Goal: Complete application form: Complete application form

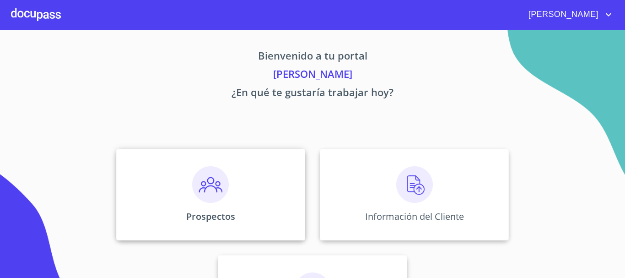
click at [243, 203] on div "Prospectos" at bounding box center [210, 194] width 189 height 91
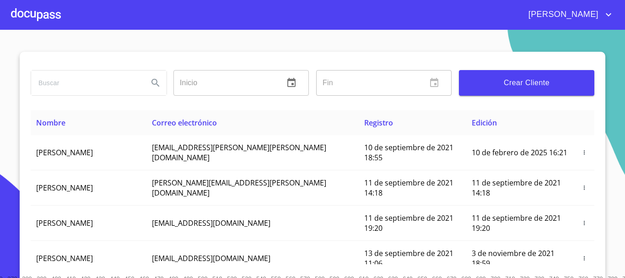
click at [539, 80] on span "Crear Cliente" at bounding box center [526, 82] width 121 height 13
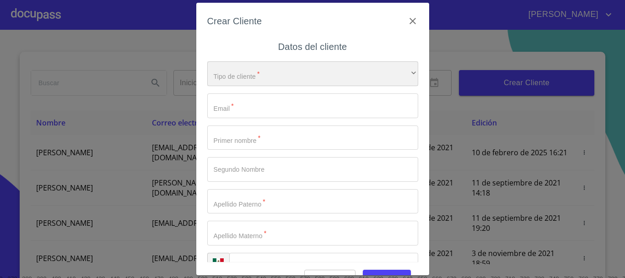
click at [300, 69] on div "​" at bounding box center [312, 73] width 211 height 25
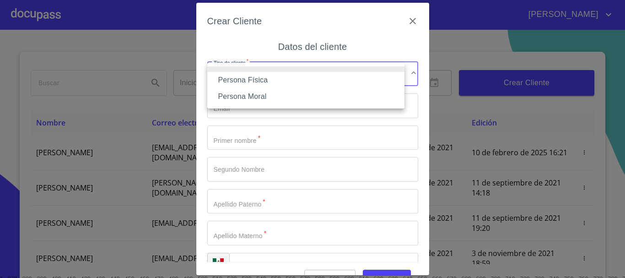
click at [287, 80] on li "Persona Física" at bounding box center [305, 80] width 197 height 16
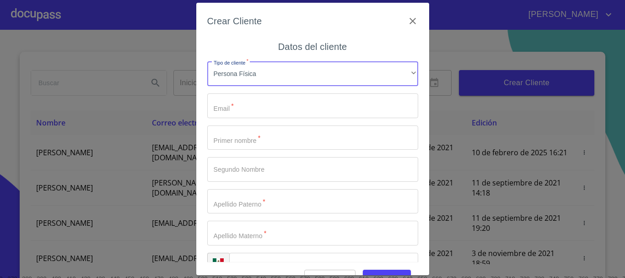
click at [280, 107] on input "Tipo de cliente   *" at bounding box center [312, 105] width 211 height 25
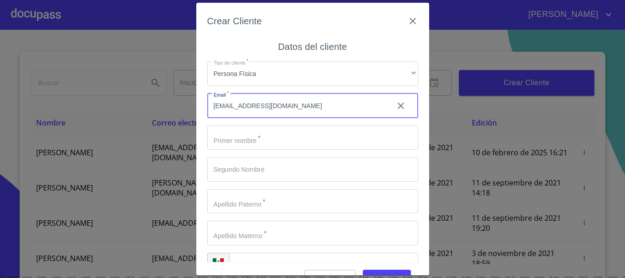
type input "cecilia25@gmail.com"
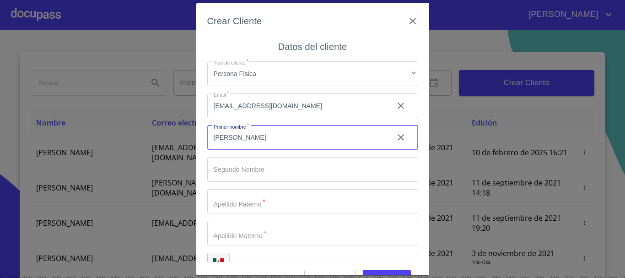
type input "[PERSON_NAME]"
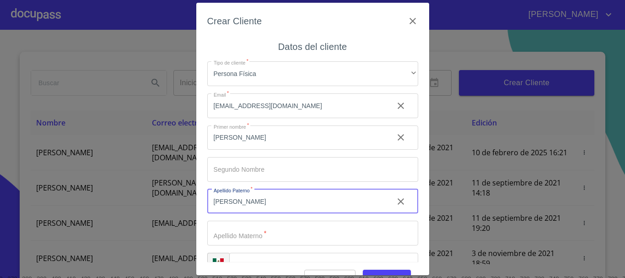
type input "[PERSON_NAME]"
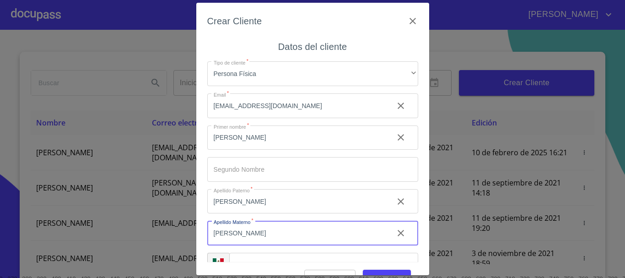
type input "[PERSON_NAME]"
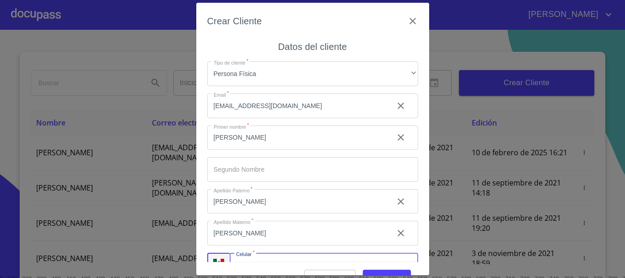
scroll to position [16, 0]
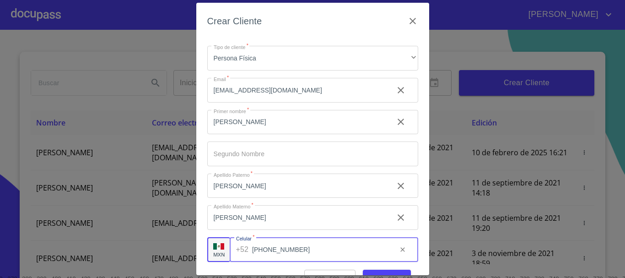
type input "[PHONE_NUMBER]"
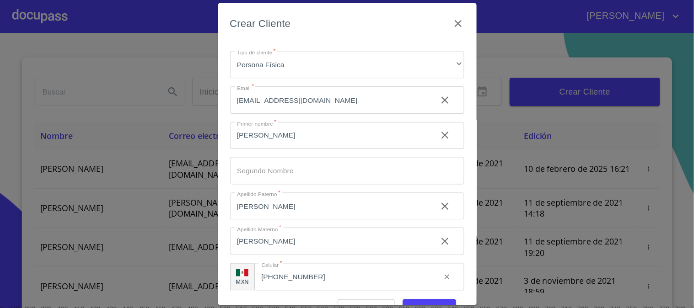
scroll to position [23, 0]
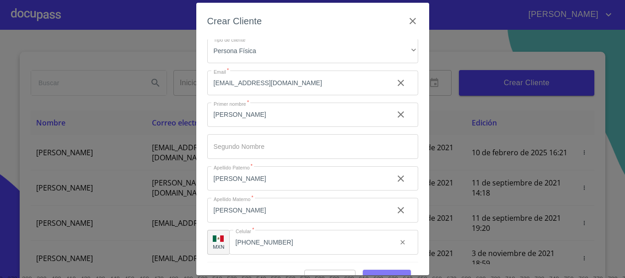
click at [391, 272] on span "Guardar" at bounding box center [386, 277] width 33 height 11
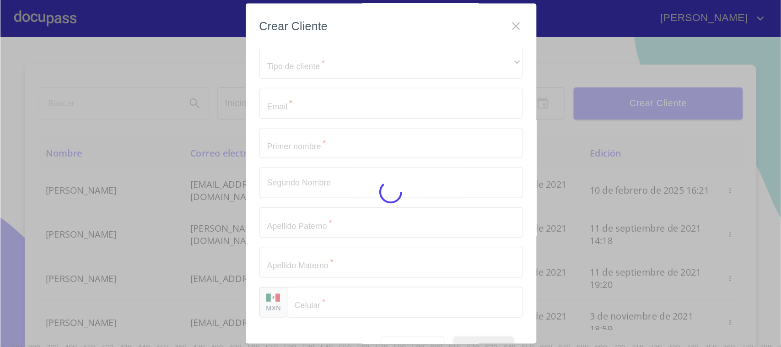
scroll to position [0, 0]
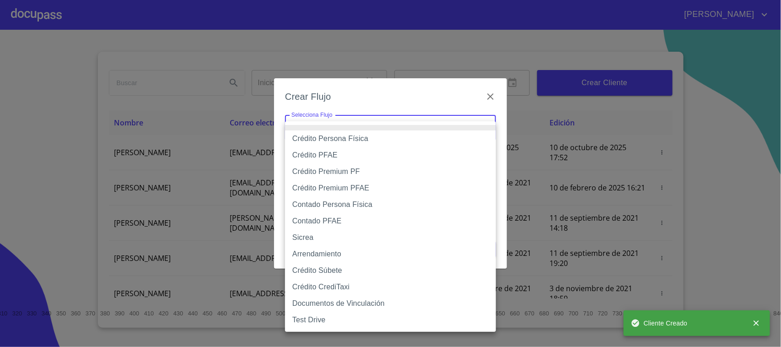
click at [428, 126] on body "Valente Inicio ​ Fin ​ Crear Cliente Nombre Correo electrónico Registro Edición…" at bounding box center [390, 173] width 781 height 347
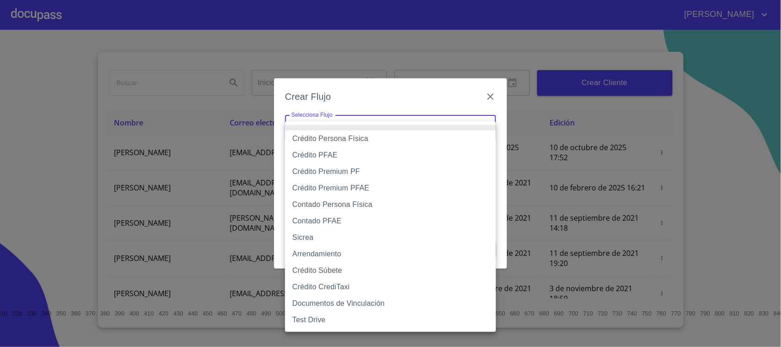
click at [357, 205] on li "Contado Persona Física" at bounding box center [390, 204] width 211 height 16
type input "60bf975b0d9865ccc2471536"
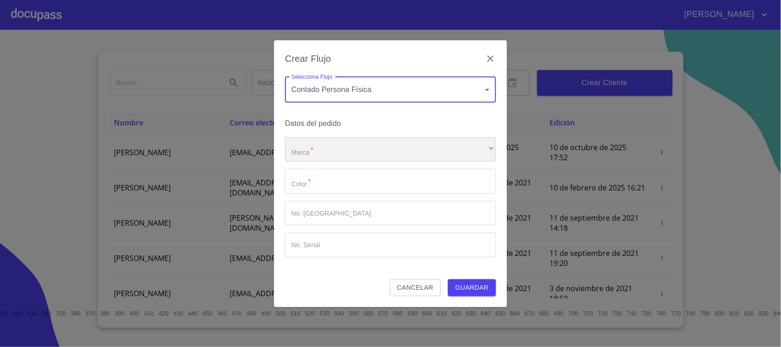
click at [340, 139] on div "​" at bounding box center [390, 149] width 211 height 25
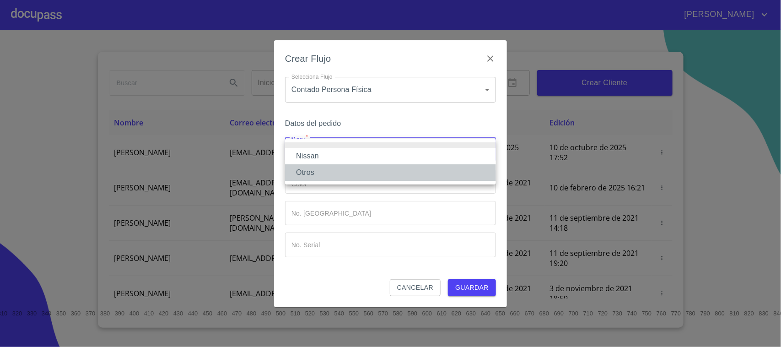
click at [329, 173] on li "Otros" at bounding box center [390, 172] width 211 height 16
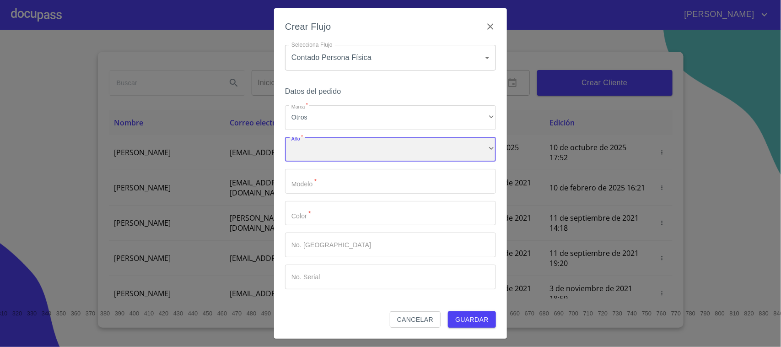
click at [335, 157] on div "​" at bounding box center [390, 149] width 211 height 25
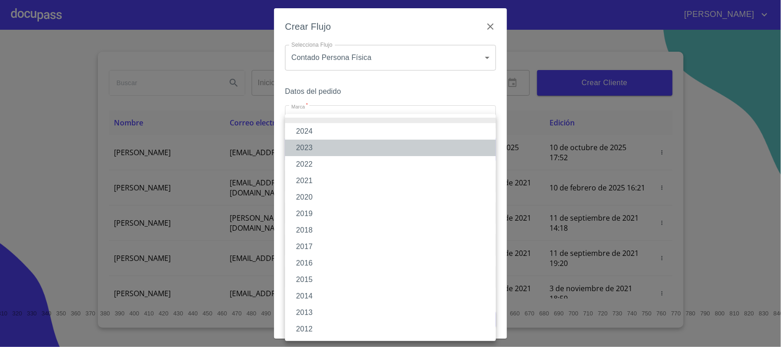
click at [327, 147] on li "2023" at bounding box center [390, 147] width 211 height 16
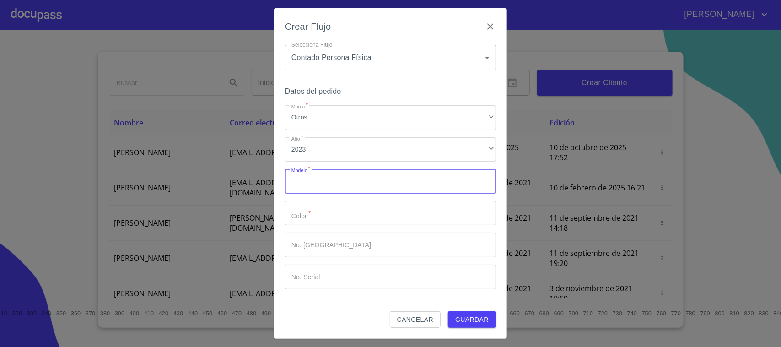
click at [328, 180] on input "Marca   *" at bounding box center [390, 181] width 211 height 25
type input "KICKS"
type input "BALNCO"
type input "179715"
click at [369, 270] on input "Marca   *" at bounding box center [390, 276] width 211 height 25
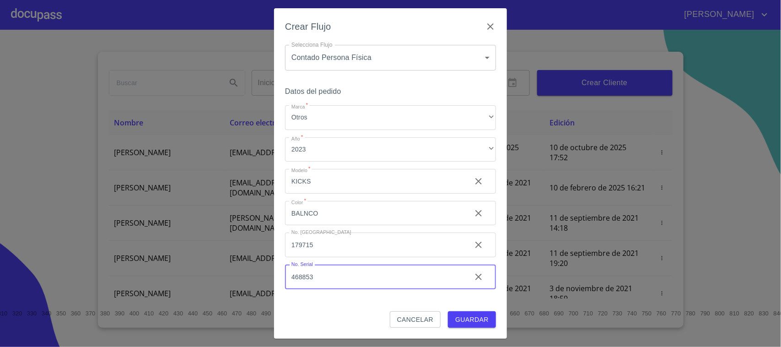
type input "468853"
click at [467, 277] on span "Guardar" at bounding box center [471, 319] width 33 height 11
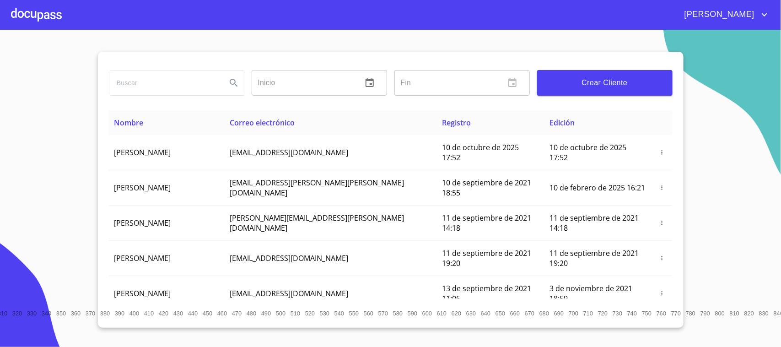
click at [26, 24] on div at bounding box center [36, 14] width 51 height 29
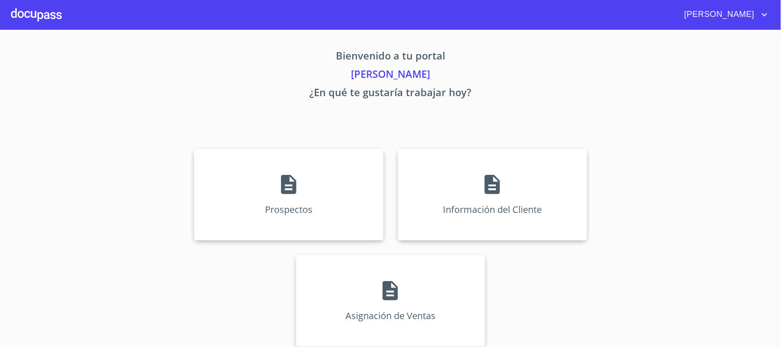
click at [26, 20] on div at bounding box center [36, 14] width 51 height 29
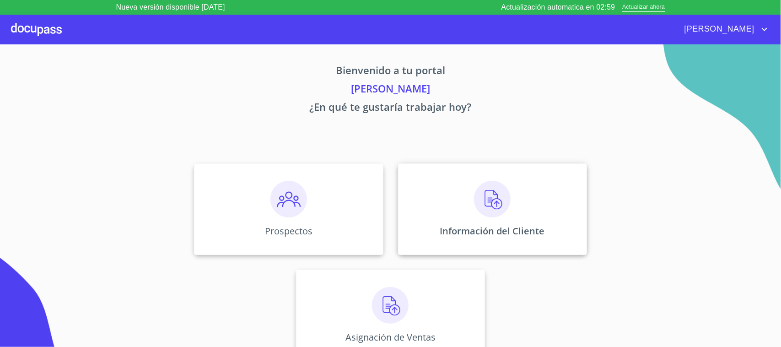
click at [487, 219] on div "Información del Cliente" at bounding box center [492, 208] width 189 height 91
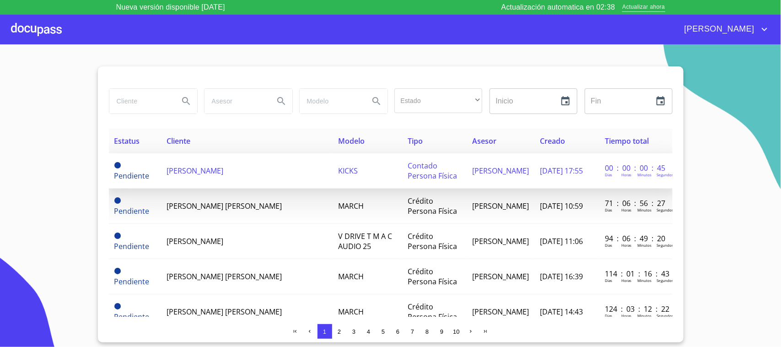
click at [200, 174] on span "[PERSON_NAME]" at bounding box center [194, 171] width 57 height 10
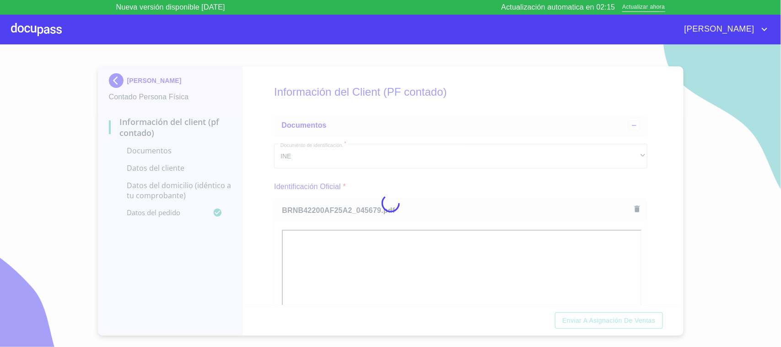
click at [445, 184] on div at bounding box center [390, 202] width 781 height 317
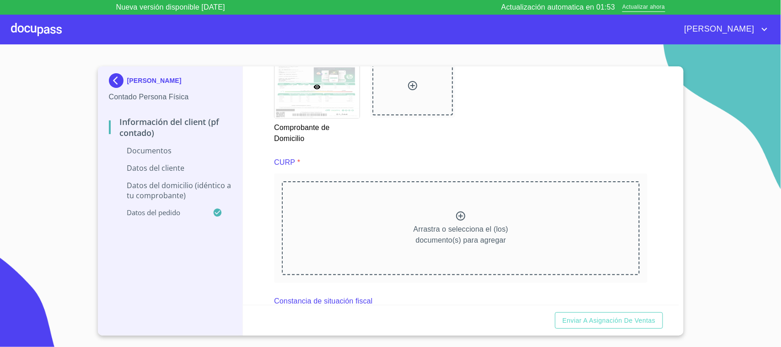
scroll to position [856, 0]
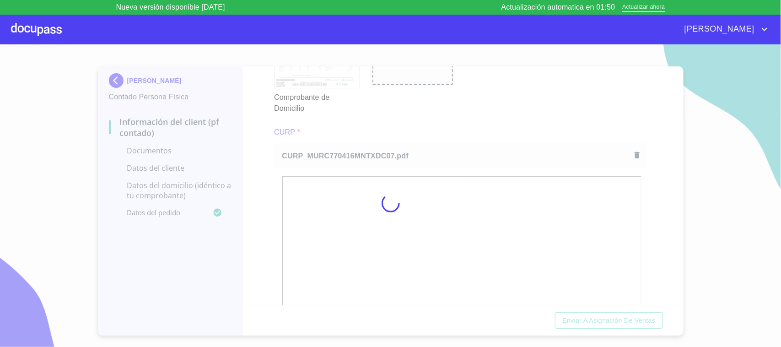
click at [440, 124] on div at bounding box center [390, 202] width 781 height 317
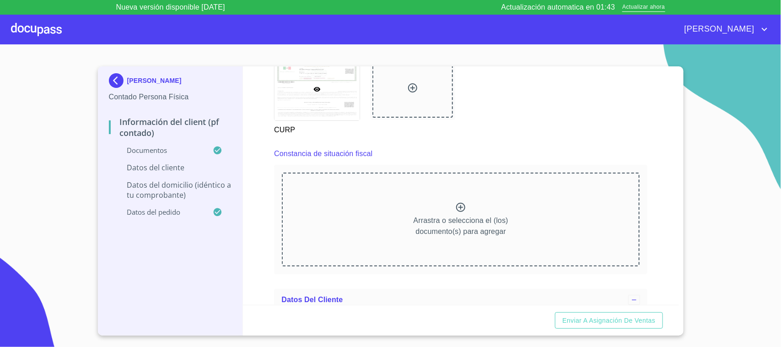
scroll to position [1256, 0]
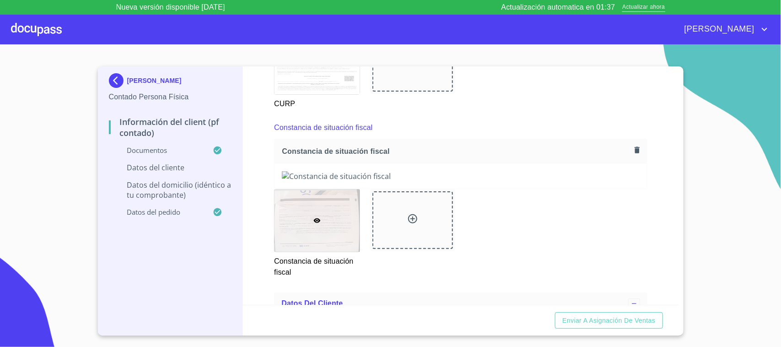
click at [512, 103] on div "CURP" at bounding box center [460, 70] width 384 height 89
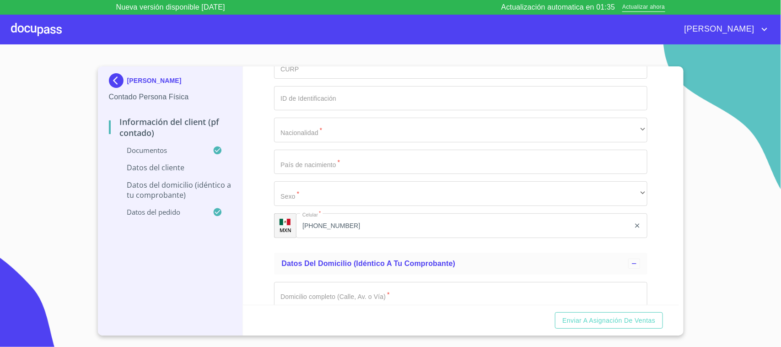
scroll to position [1771, 0]
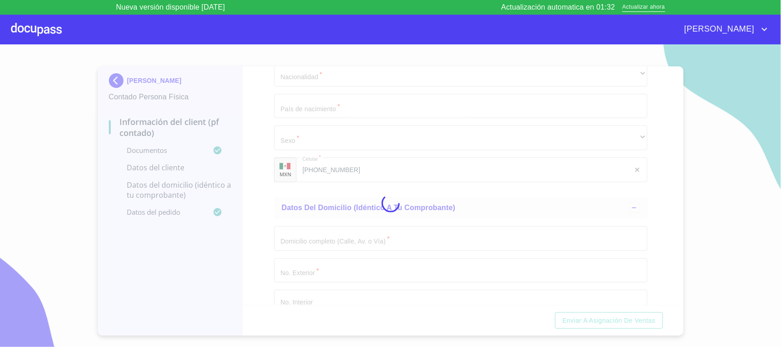
click at [493, 230] on div at bounding box center [390, 202] width 781 height 317
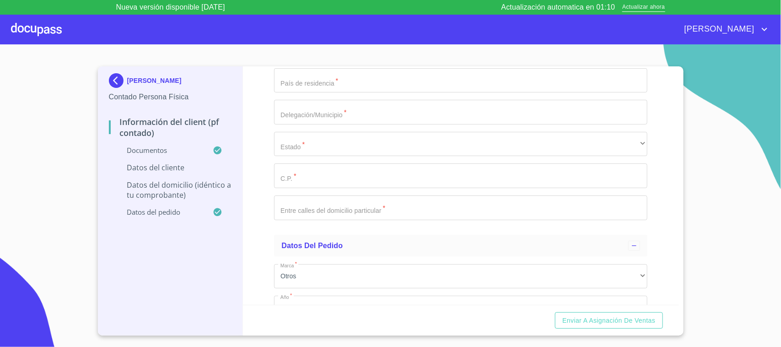
scroll to position [2056, 0]
paste input "MURC770416MNTXDC07"
type input "MURC770416MNTXDC07"
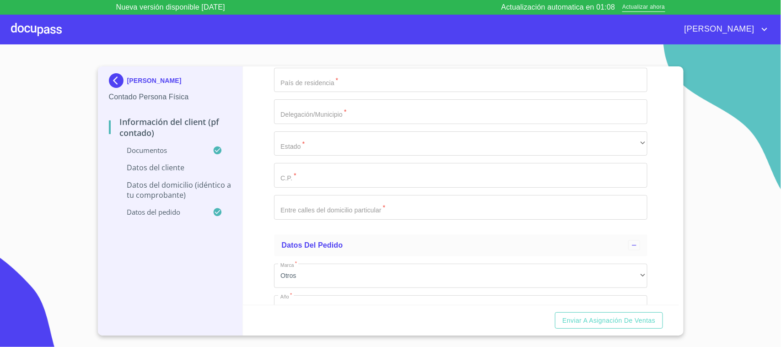
paste input "MURC770416MNTXDC07"
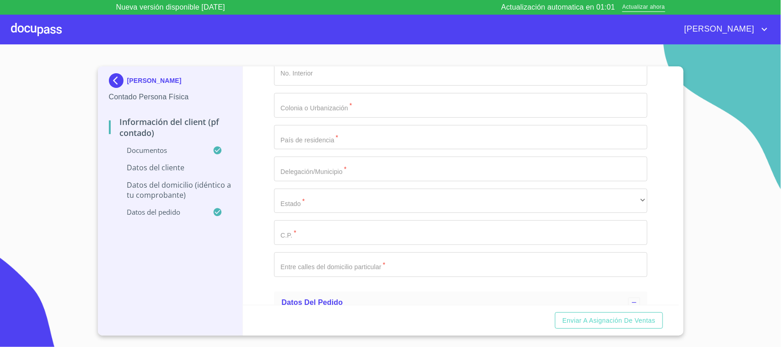
type input "MURC770416JA7"
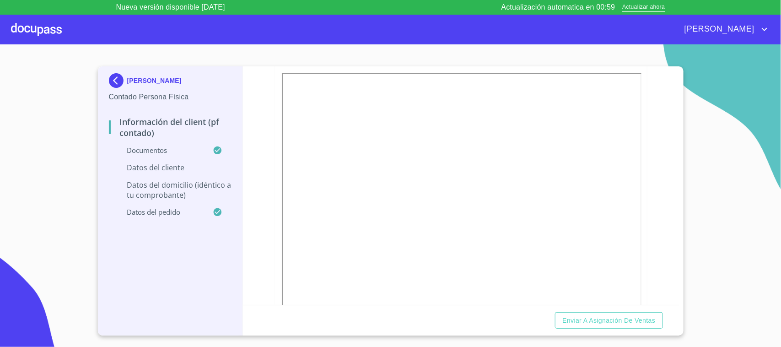
scroll to position [362, 0]
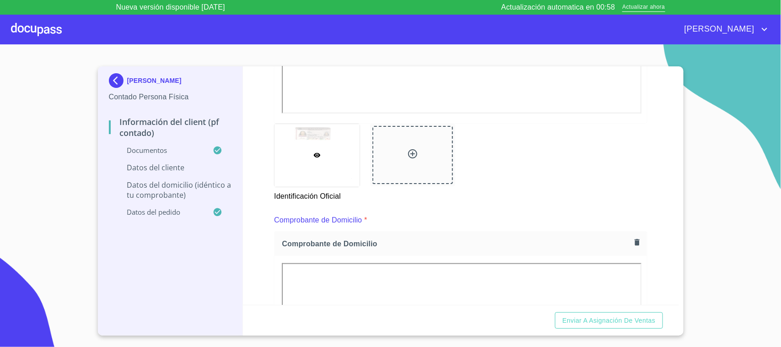
click at [624, 109] on div "Información del Client (PF contado) Documentos Documento de identificación.   *…" at bounding box center [461, 185] width 436 height 238
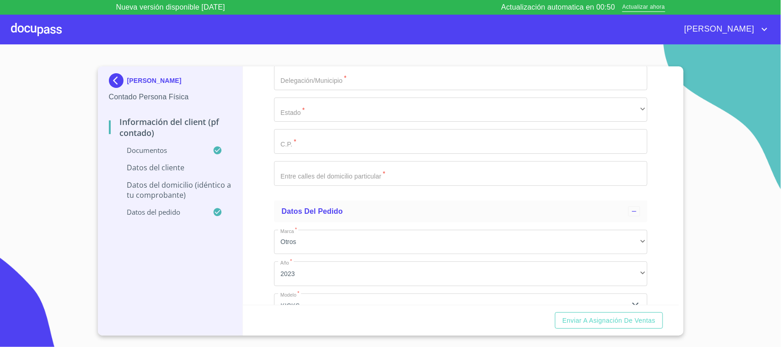
scroll to position [2106, 0]
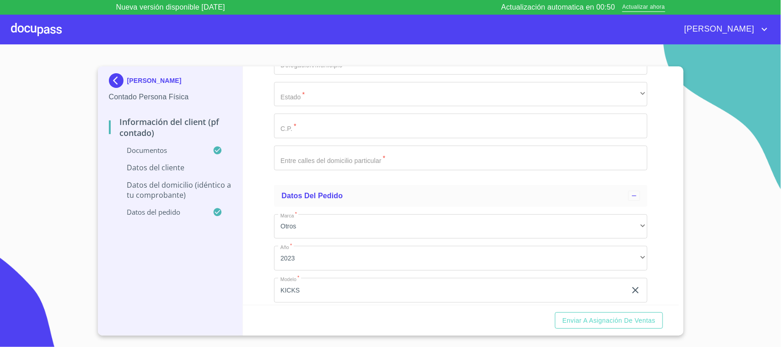
paste input "2465989061"
type input "2465989061"
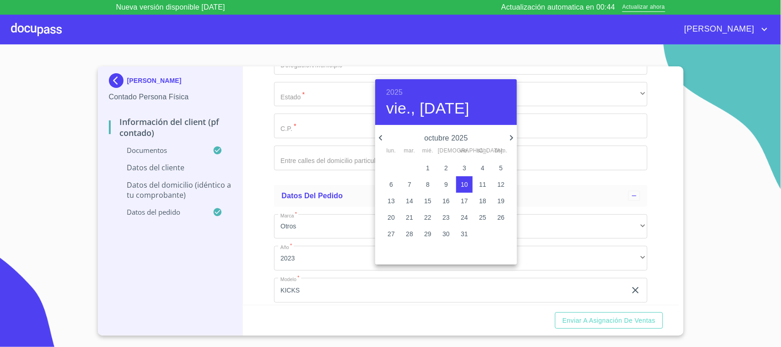
click at [396, 92] on h6 "2025" at bounding box center [394, 92] width 16 height 13
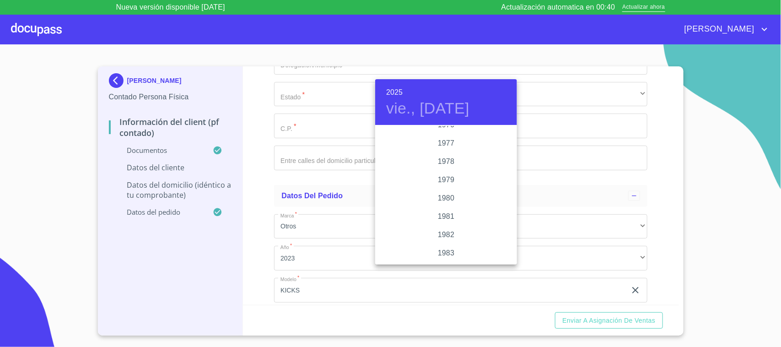
scroll to position [917, 0]
click at [449, 166] on div "1977" at bounding box center [446, 169] width 142 height 18
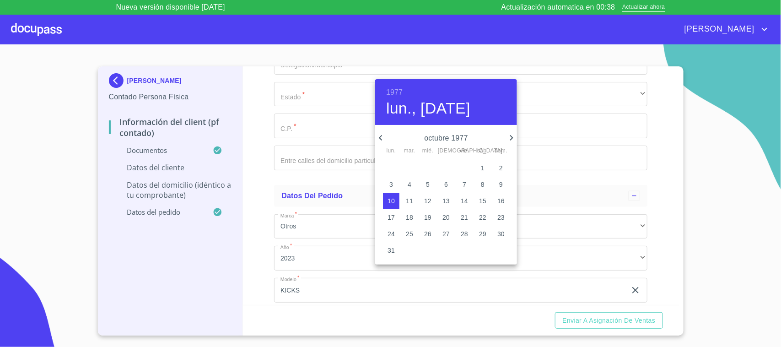
click at [383, 139] on icon "button" at bounding box center [380, 137] width 11 height 11
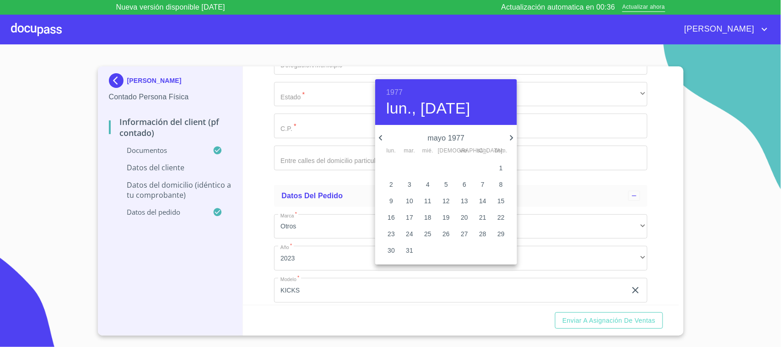
click at [383, 139] on icon "button" at bounding box center [380, 137] width 11 height 11
click at [480, 203] on p "16" at bounding box center [482, 200] width 7 height 9
type input "16 de abr. de 1977"
click at [260, 174] on div at bounding box center [390, 173] width 781 height 347
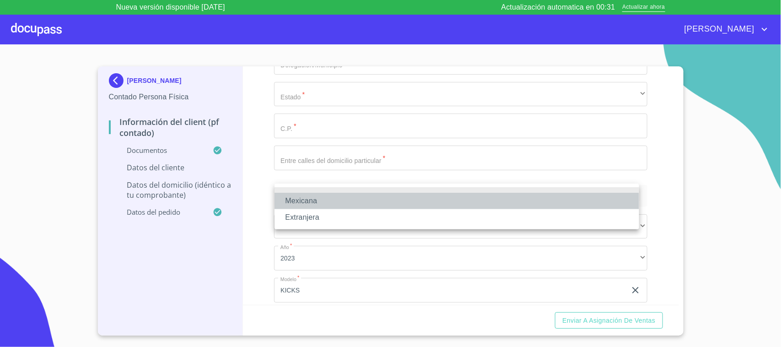
click at [329, 197] on li "Mexicana" at bounding box center [456, 201] width 364 height 16
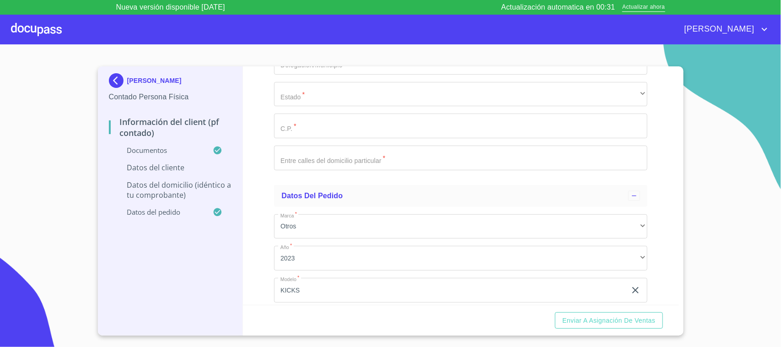
type input "[GEOGRAPHIC_DATA]"
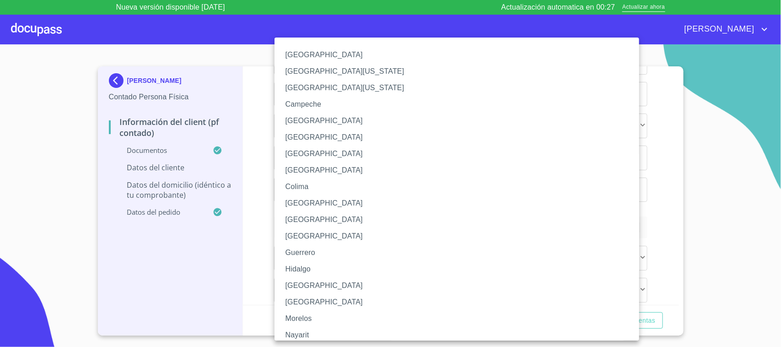
click at [312, 277] on li "[GEOGRAPHIC_DATA]" at bounding box center [460, 285] width 373 height 16
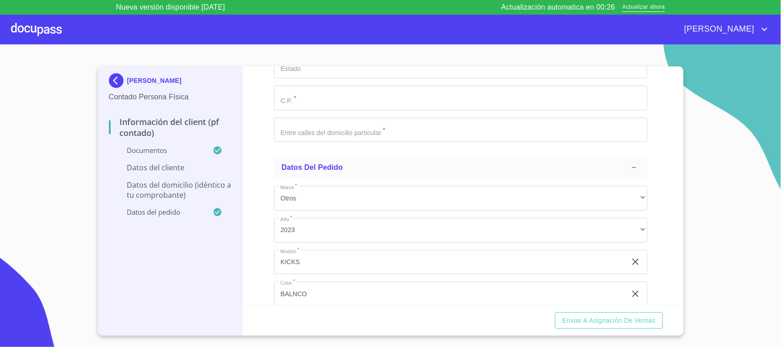
scroll to position [2220, 0]
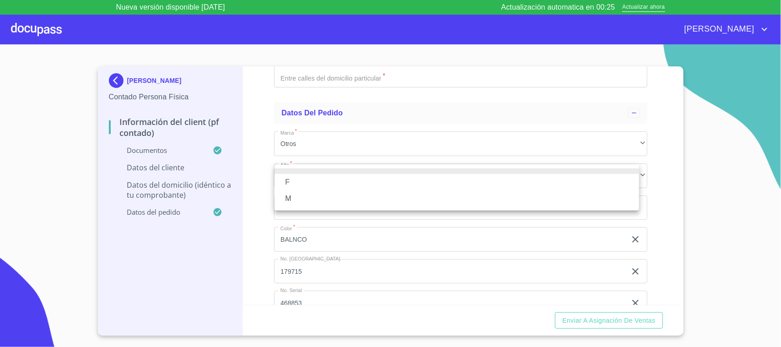
click at [311, 197] on li "M" at bounding box center [456, 198] width 364 height 16
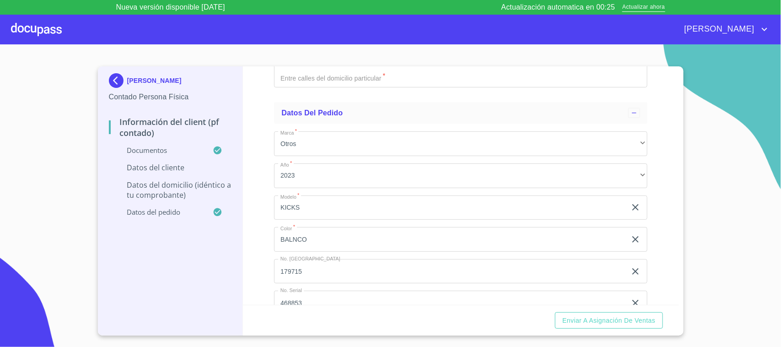
type input "AV GOBERNADOR [PERSON_NAME]"
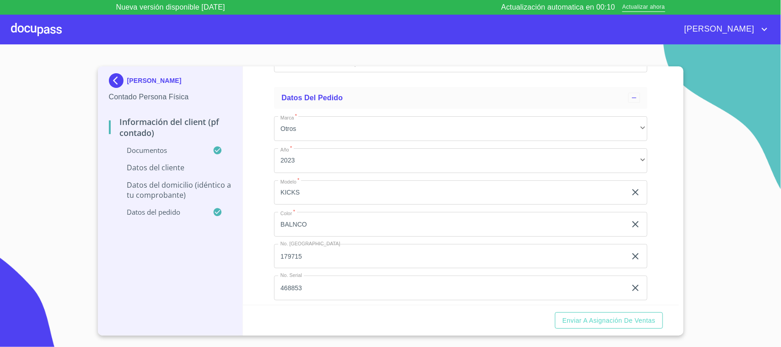
scroll to position [2350, 0]
type input "3323"
type input "HIGUERAS"
type input "ME"
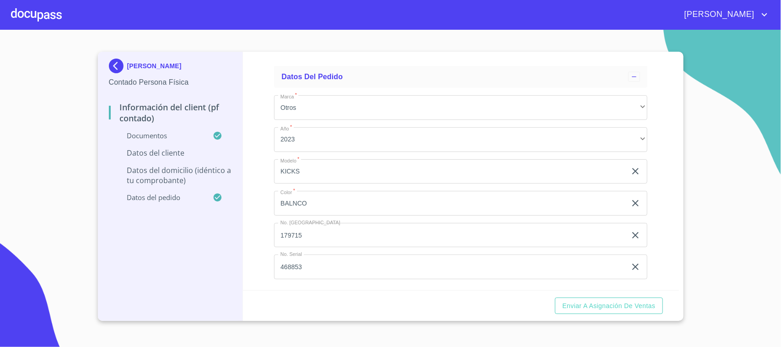
scroll to position [2434, 0]
type input "[GEOGRAPHIC_DATA]"
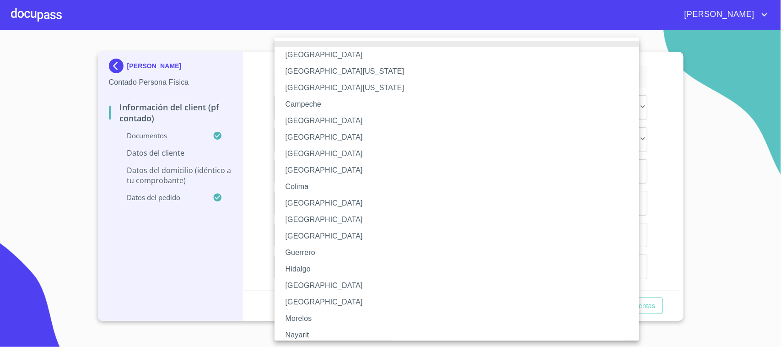
click at [314, 279] on li "[GEOGRAPHIC_DATA]" at bounding box center [460, 285] width 373 height 16
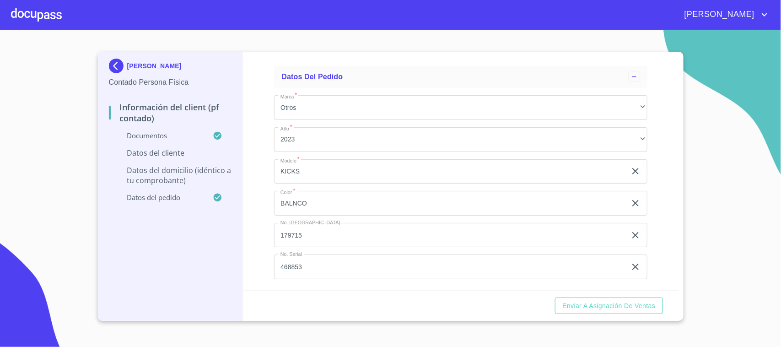
click at [316, 20] on input "Documento de identificación.   *" at bounding box center [460, 7] width 373 height 25
type input "44470"
click at [405, 52] on input "Documento de identificación.   *" at bounding box center [460, 39] width 373 height 25
type input "CALLE CERRADA"
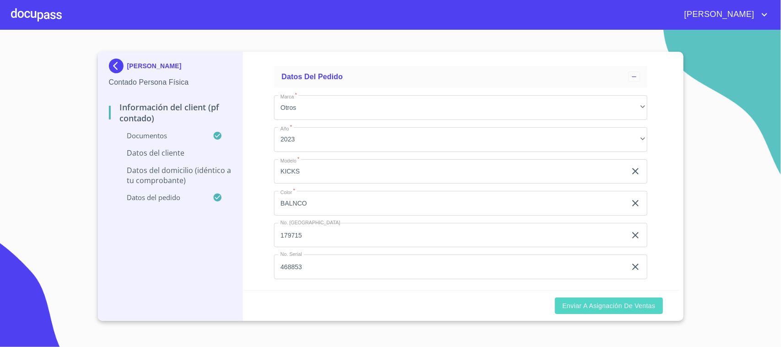
click at [574, 309] on span "Enviar a Asignación de Ventas" at bounding box center [608, 305] width 93 height 11
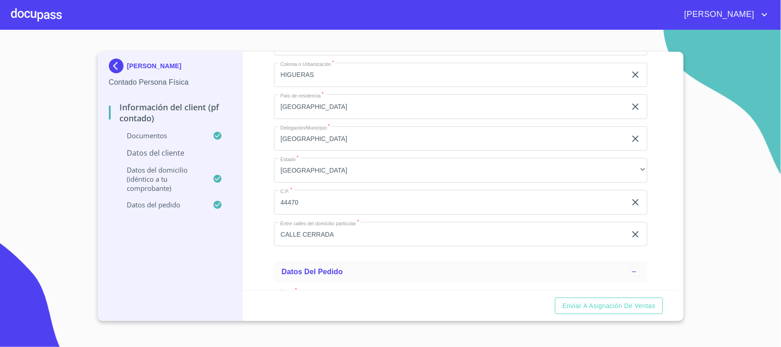
scroll to position [2043, 0]
paste input "2465989061"
drag, startPoint x: 346, startPoint y: 176, endPoint x: 208, endPoint y: 193, distance: 138.7
click at [209, 193] on div "[PERSON_NAME] Contado Persona Física Información del Client (PF contado) Docume…" at bounding box center [388, 186] width 581 height 269
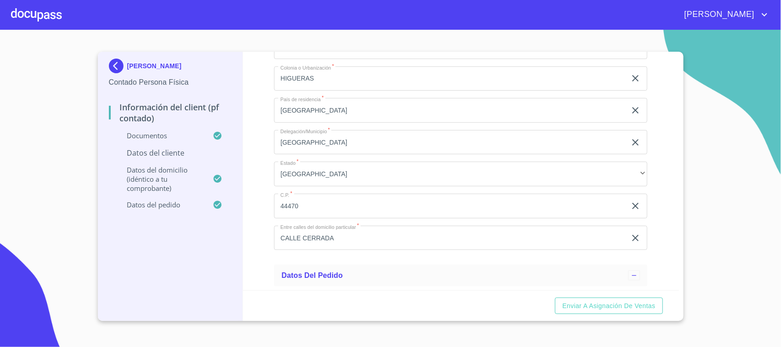
type input "2465989061"
drag, startPoint x: 208, startPoint y: 193, endPoint x: 213, endPoint y: 196, distance: 5.5
click at [213, 195] on div "Datos del domicilio (idéntico a tu comprobante)" at bounding box center [170, 182] width 123 height 35
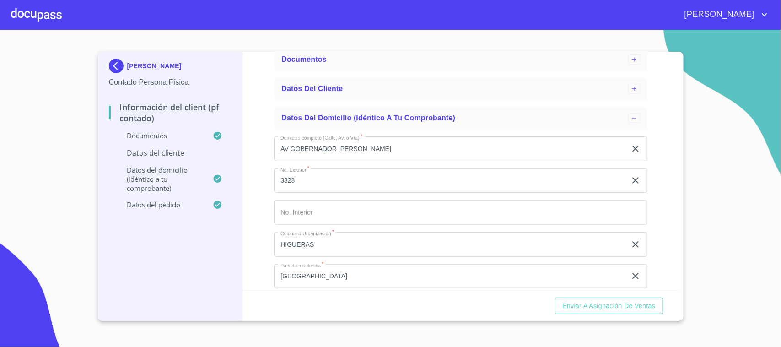
scroll to position [0, 0]
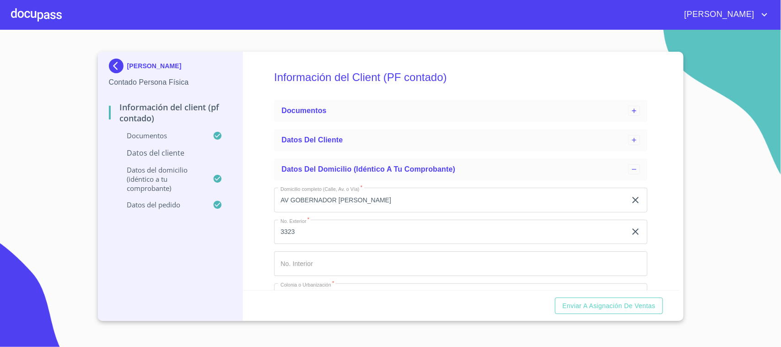
drag, startPoint x: 678, startPoint y: 151, endPoint x: 673, endPoint y: 151, distance: 5.5
click at [677, 151] on div "[PERSON_NAME] Contado Persona Física Información del Client (PF contado) Docume…" at bounding box center [390, 186] width 585 height 269
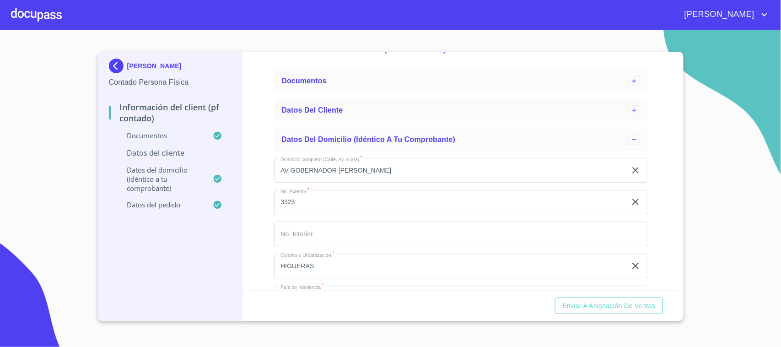
scroll to position [26, 0]
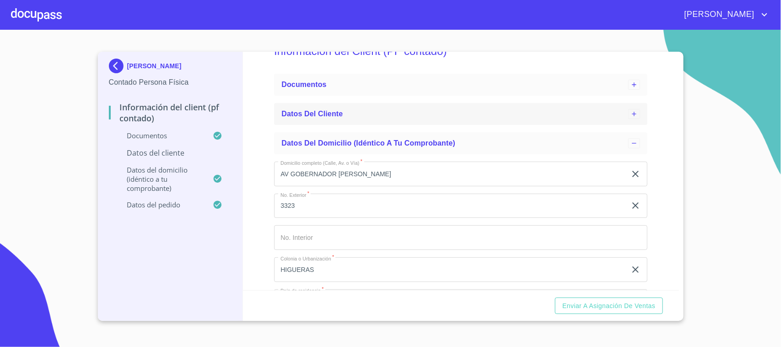
click at [630, 112] on icon at bounding box center [633, 113] width 7 height 7
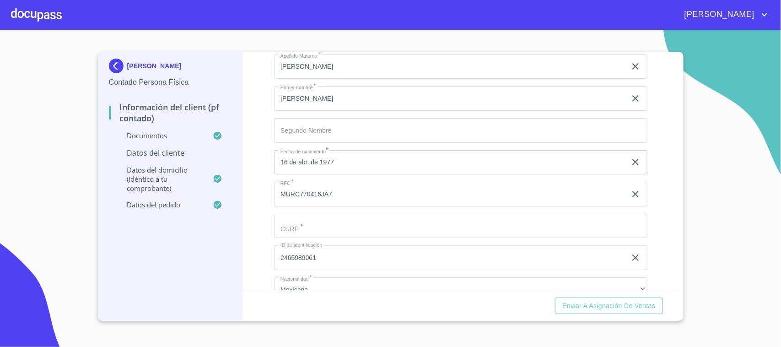
scroll to position [140, 0]
click at [321, 220] on input "Apellido Paterno   *" at bounding box center [460, 221] width 373 height 25
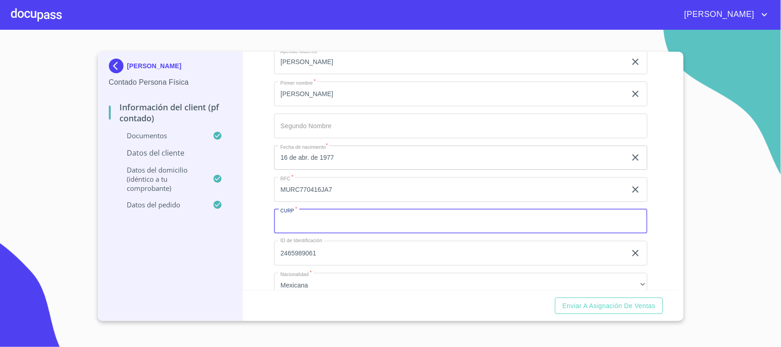
paste input "MURC770416MNTXDC07"
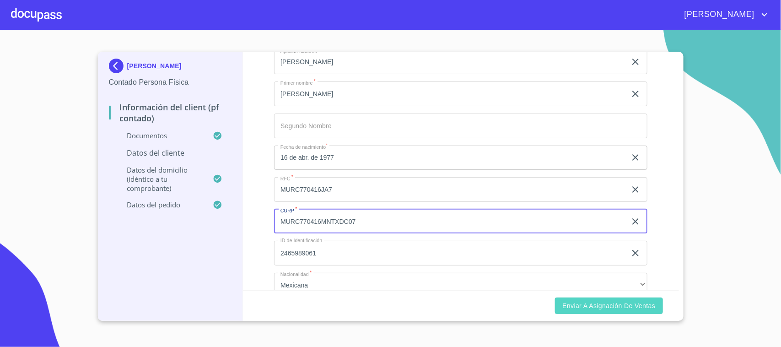
type input "MURC770416MNTXDC07"
click at [621, 303] on span "Enviar a Asignación de Ventas" at bounding box center [608, 305] width 93 height 11
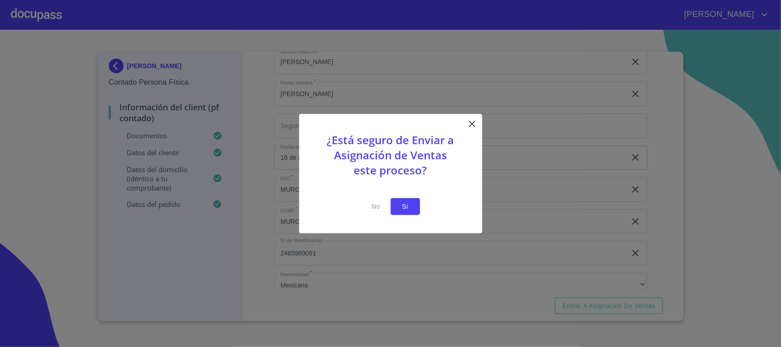
click at [403, 210] on span "Si" at bounding box center [405, 206] width 15 height 11
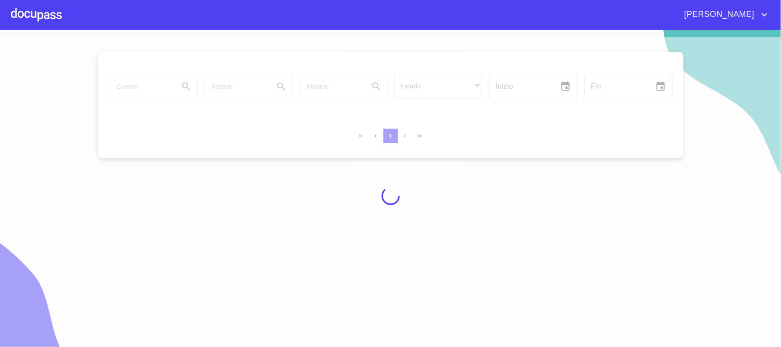
click at [36, 16] on div at bounding box center [36, 14] width 51 height 29
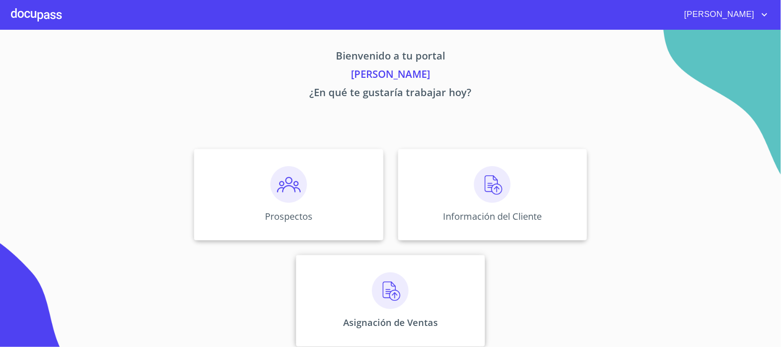
click at [385, 291] on img at bounding box center [390, 290] width 37 height 37
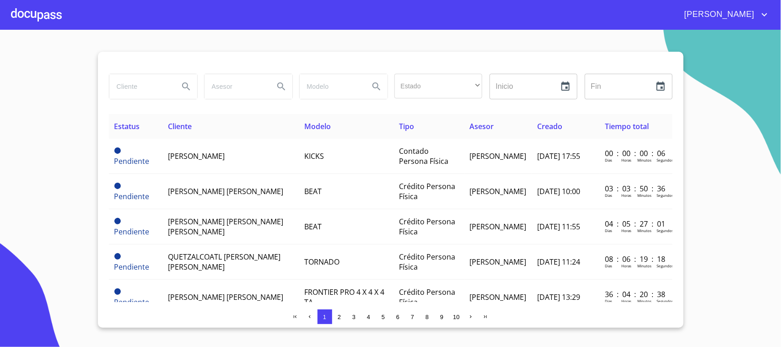
click at [26, 16] on div at bounding box center [36, 14] width 51 height 29
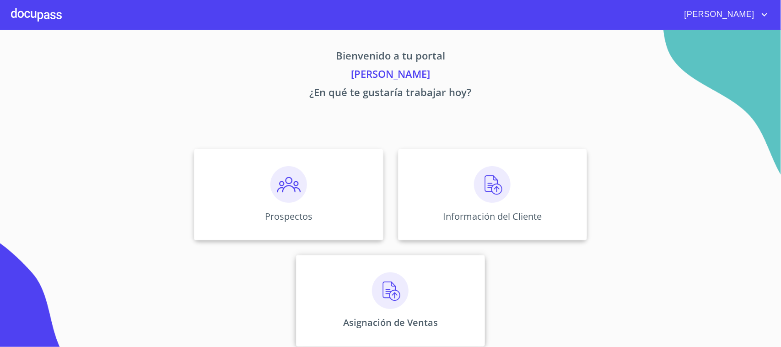
click at [398, 327] on p "Asignación de Ventas" at bounding box center [390, 322] width 95 height 12
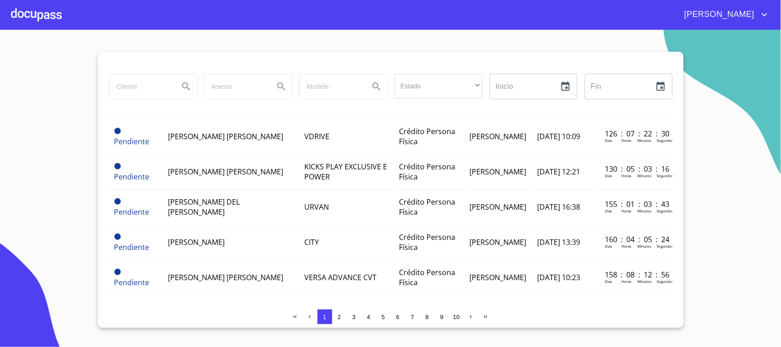
scroll to position [343, 0]
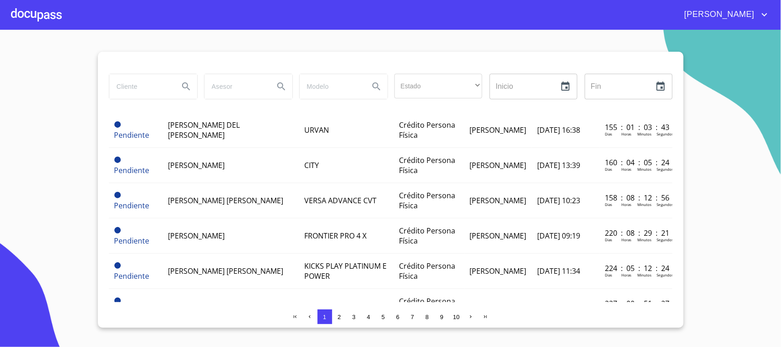
click at [353, 319] on span "3" at bounding box center [353, 316] width 3 height 7
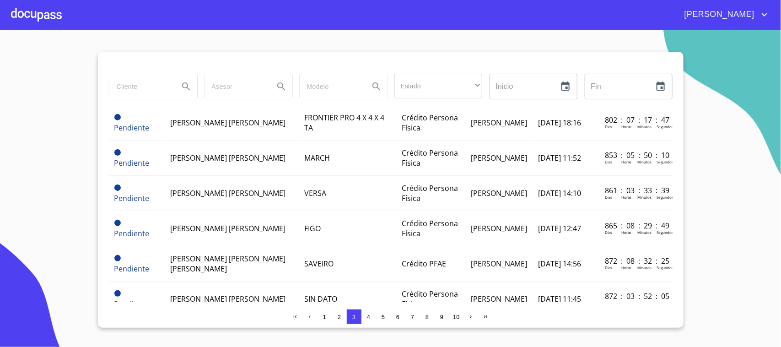
scroll to position [0, 0]
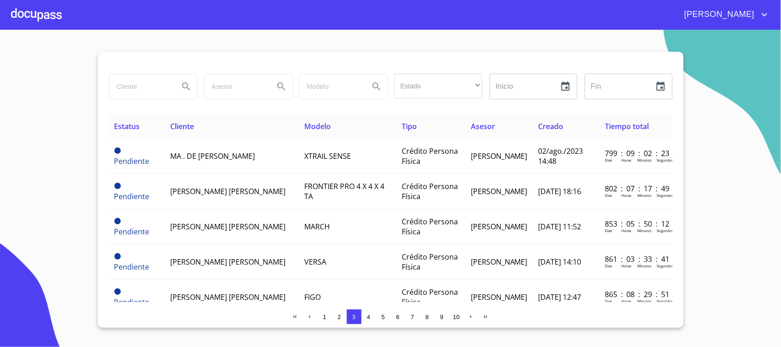
click at [323, 316] on span "1" at bounding box center [324, 316] width 3 height 7
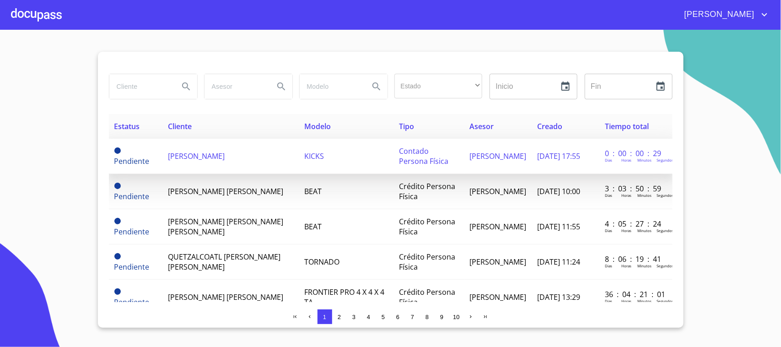
click at [321, 153] on td "KICKS" at bounding box center [346, 156] width 94 height 35
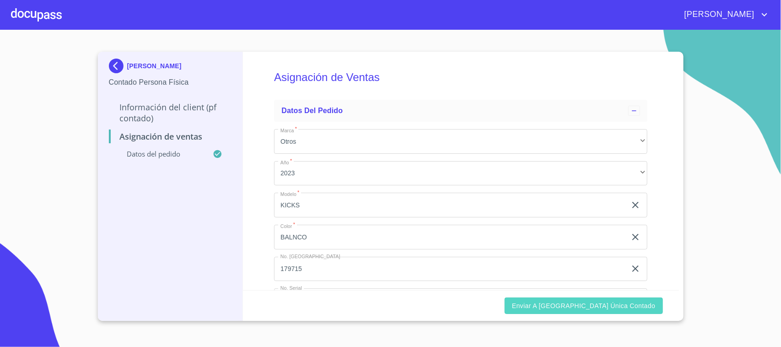
click at [606, 309] on span "Enviar a [GEOGRAPHIC_DATA] única contado" at bounding box center [584, 305] width 144 height 11
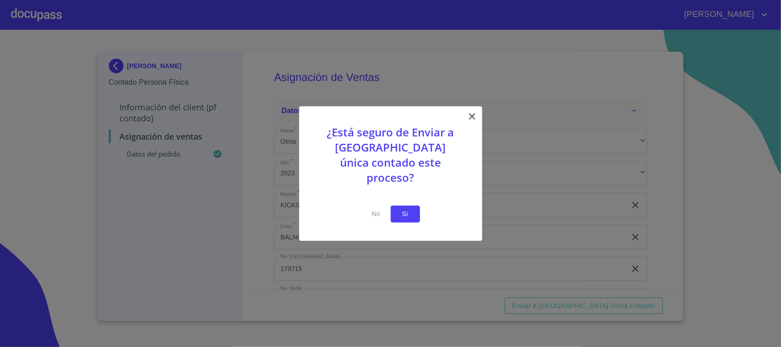
click at [414, 206] on button "Si" at bounding box center [405, 213] width 29 height 17
